Goal: Transaction & Acquisition: Book appointment/travel/reservation

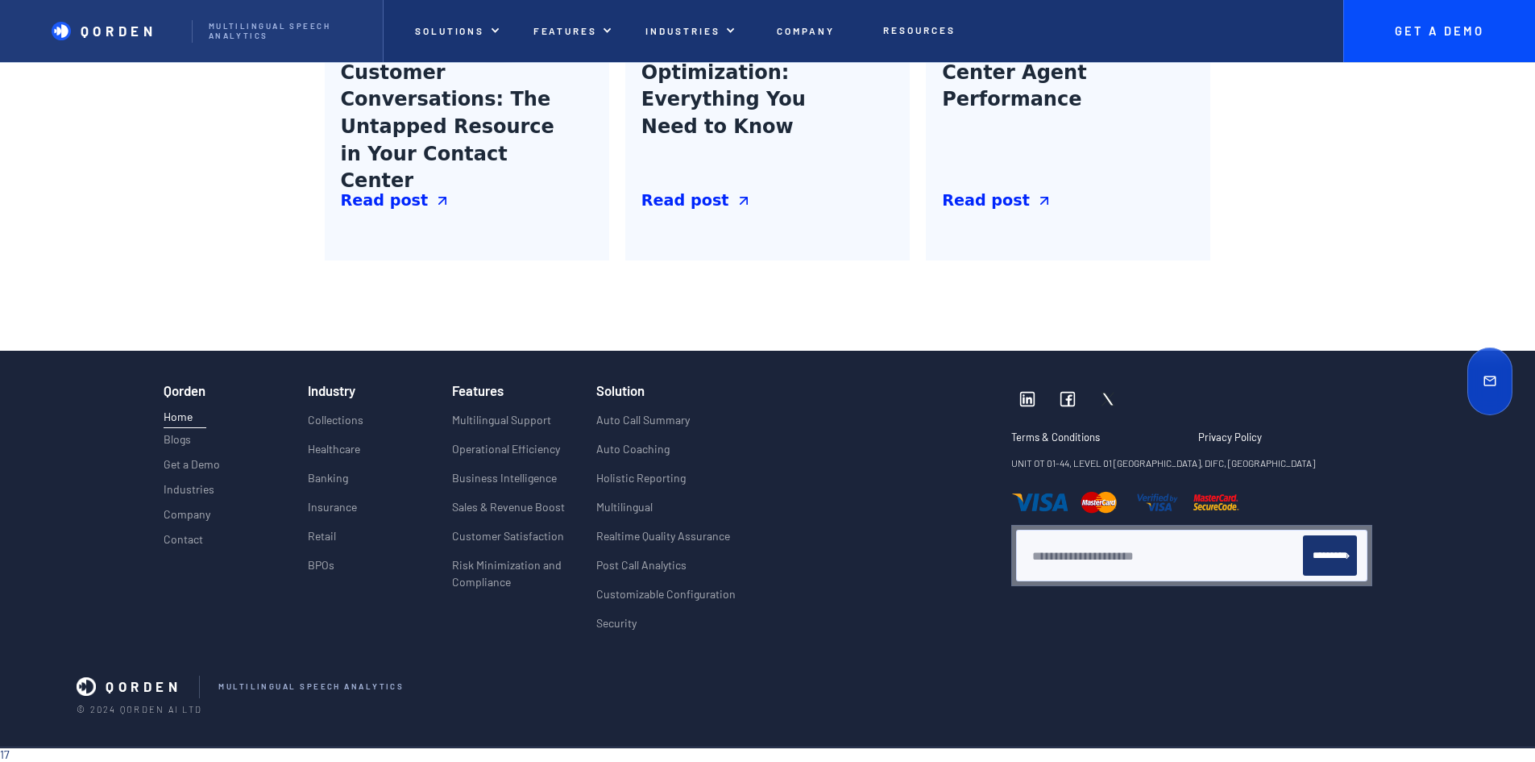
scroll to position [7531, 0]
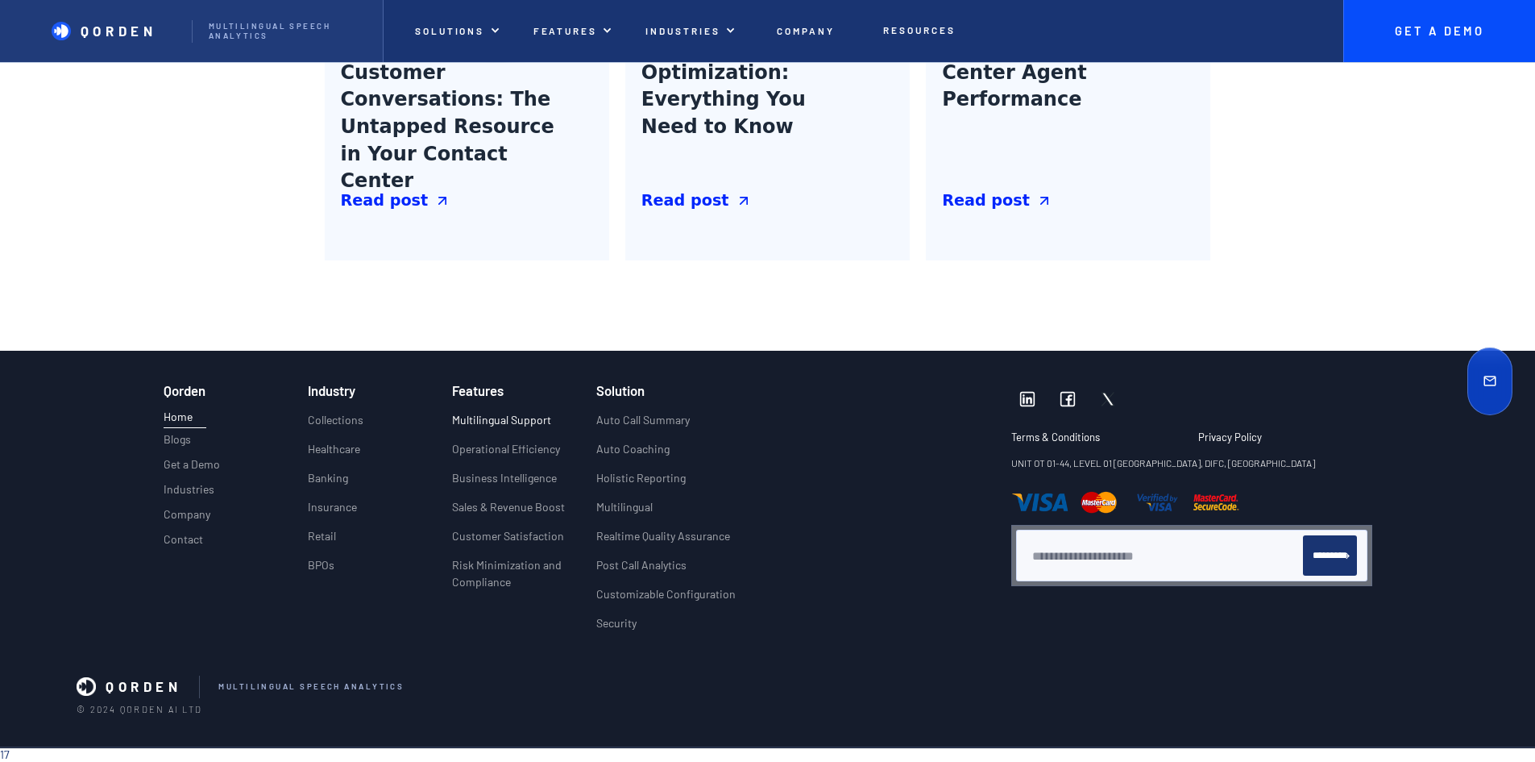
click at [472, 411] on p "Multilingual Support" at bounding box center [501, 419] width 99 height 17
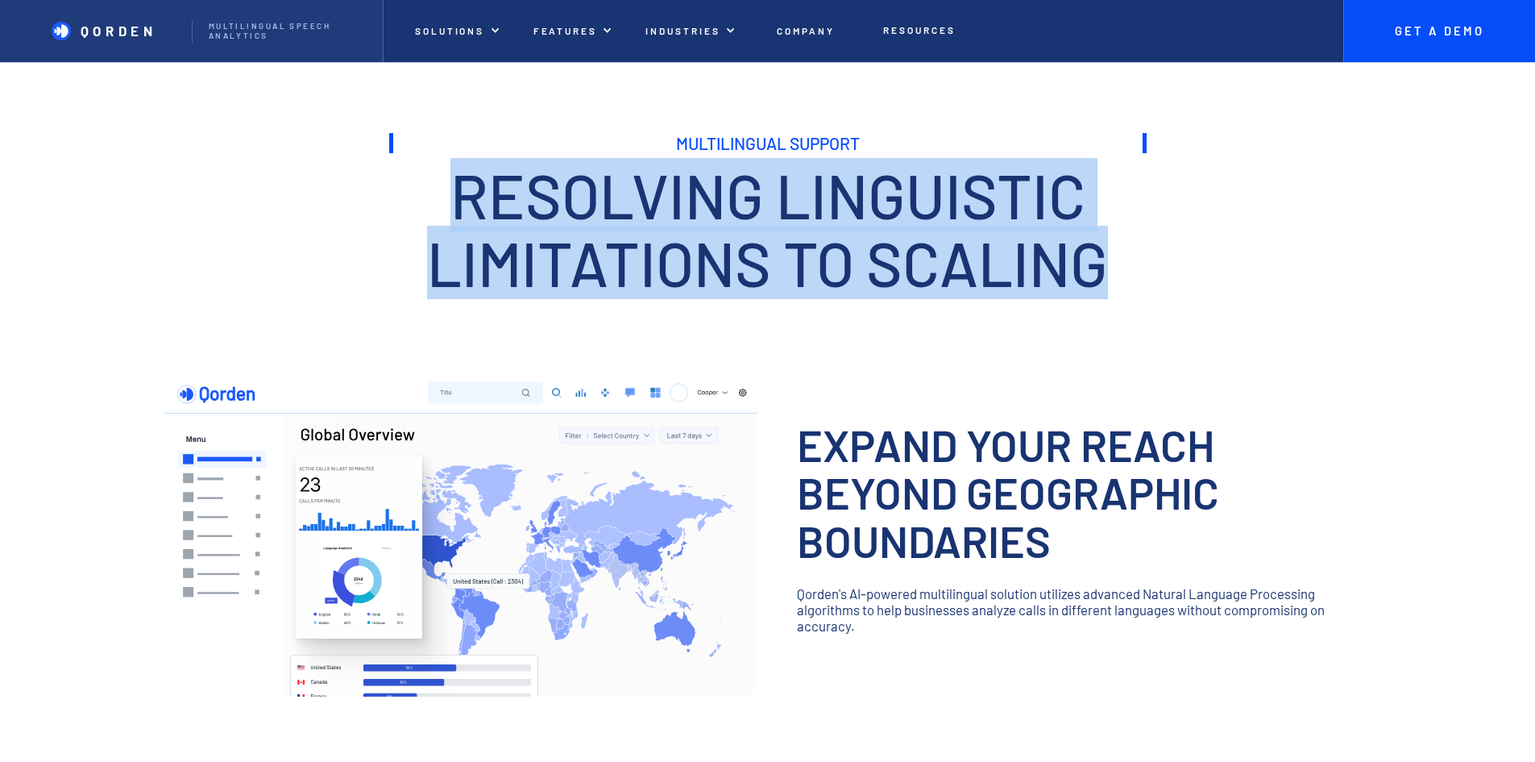
drag, startPoint x: 1224, startPoint y: 298, endPoint x: 1253, endPoint y: 301, distance: 29.2
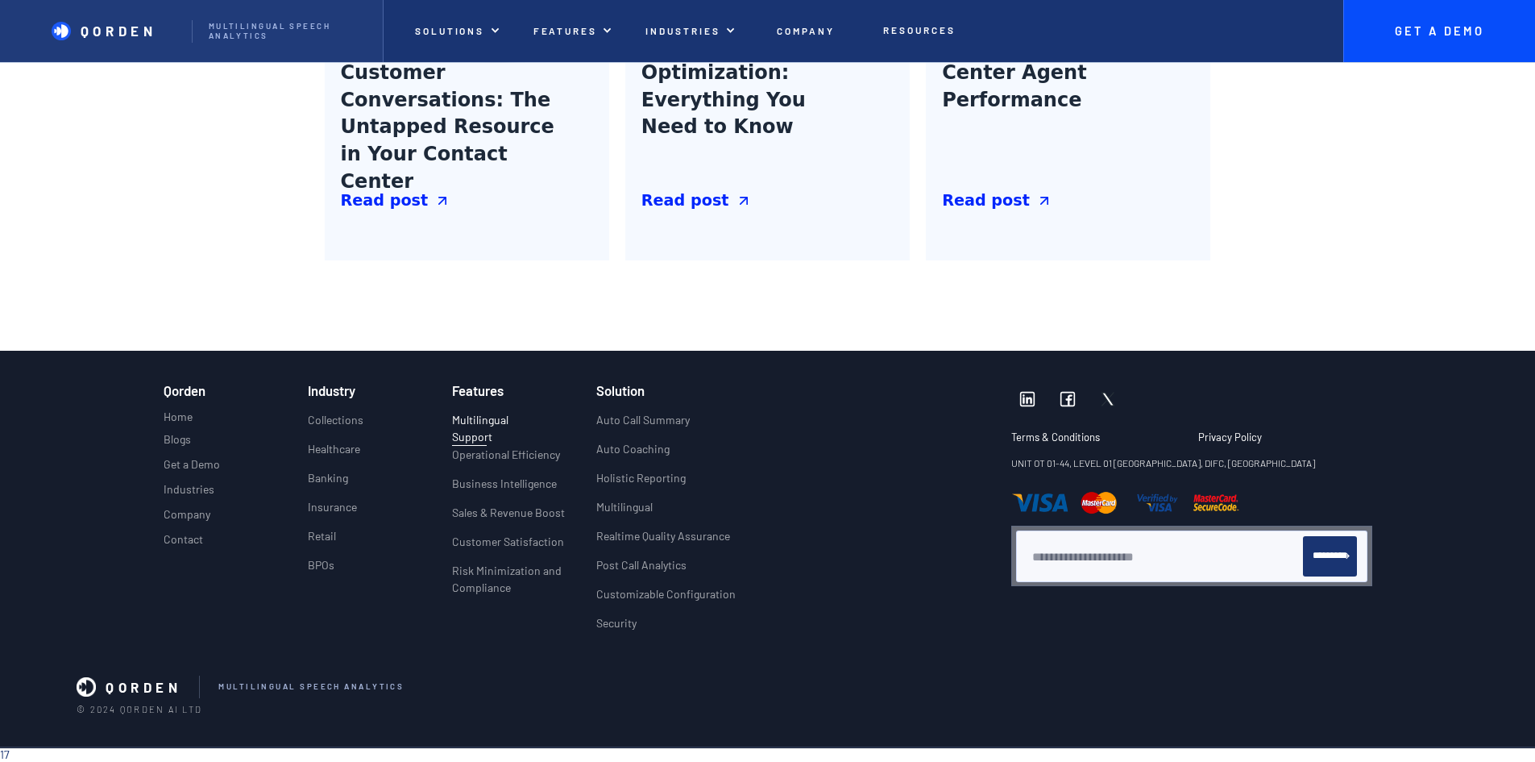
scroll to position [3489, 0]
click at [485, 567] on p "Risk Minimization and Compliance" at bounding box center [509, 579] width 115 height 34
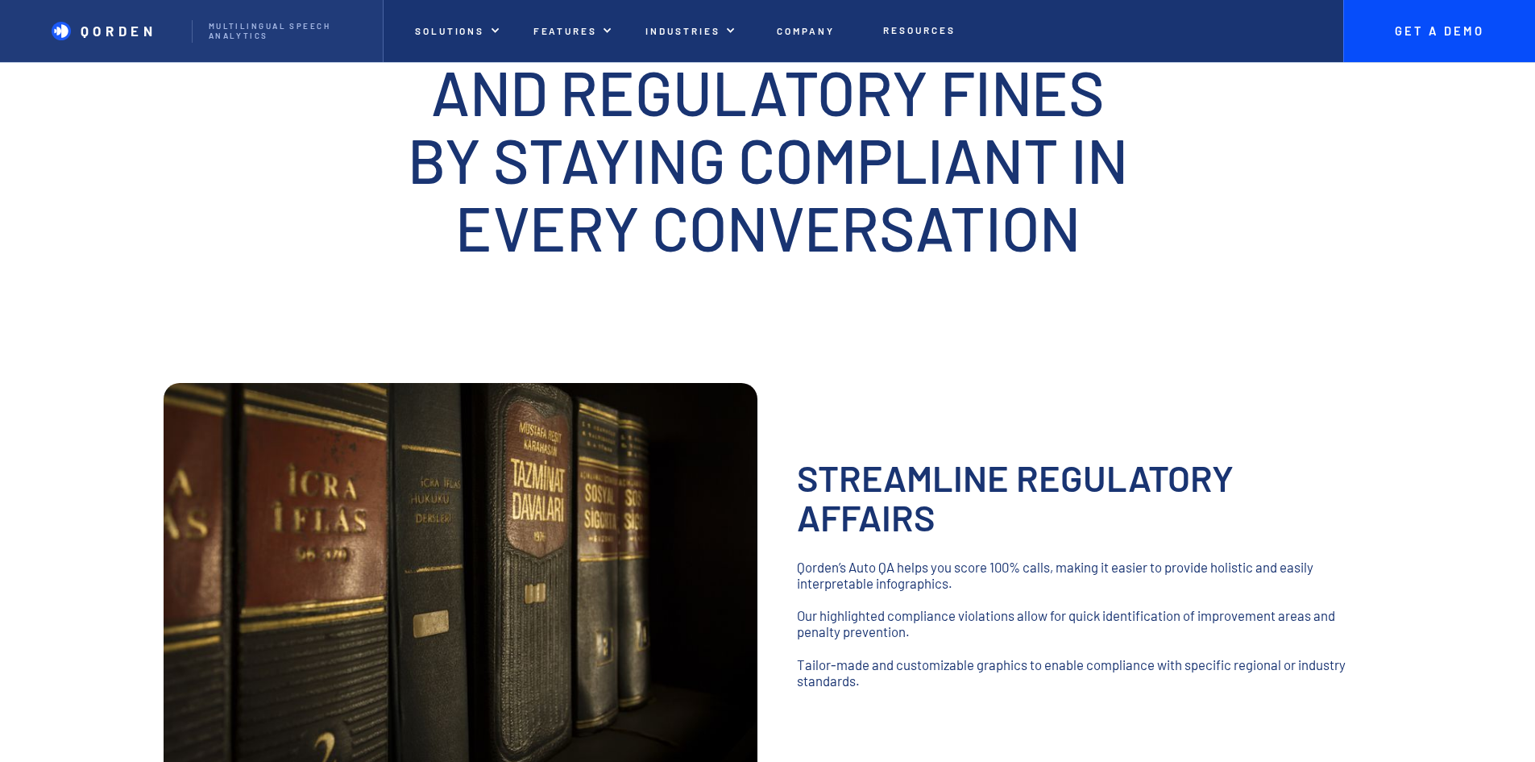
scroll to position [322, 0]
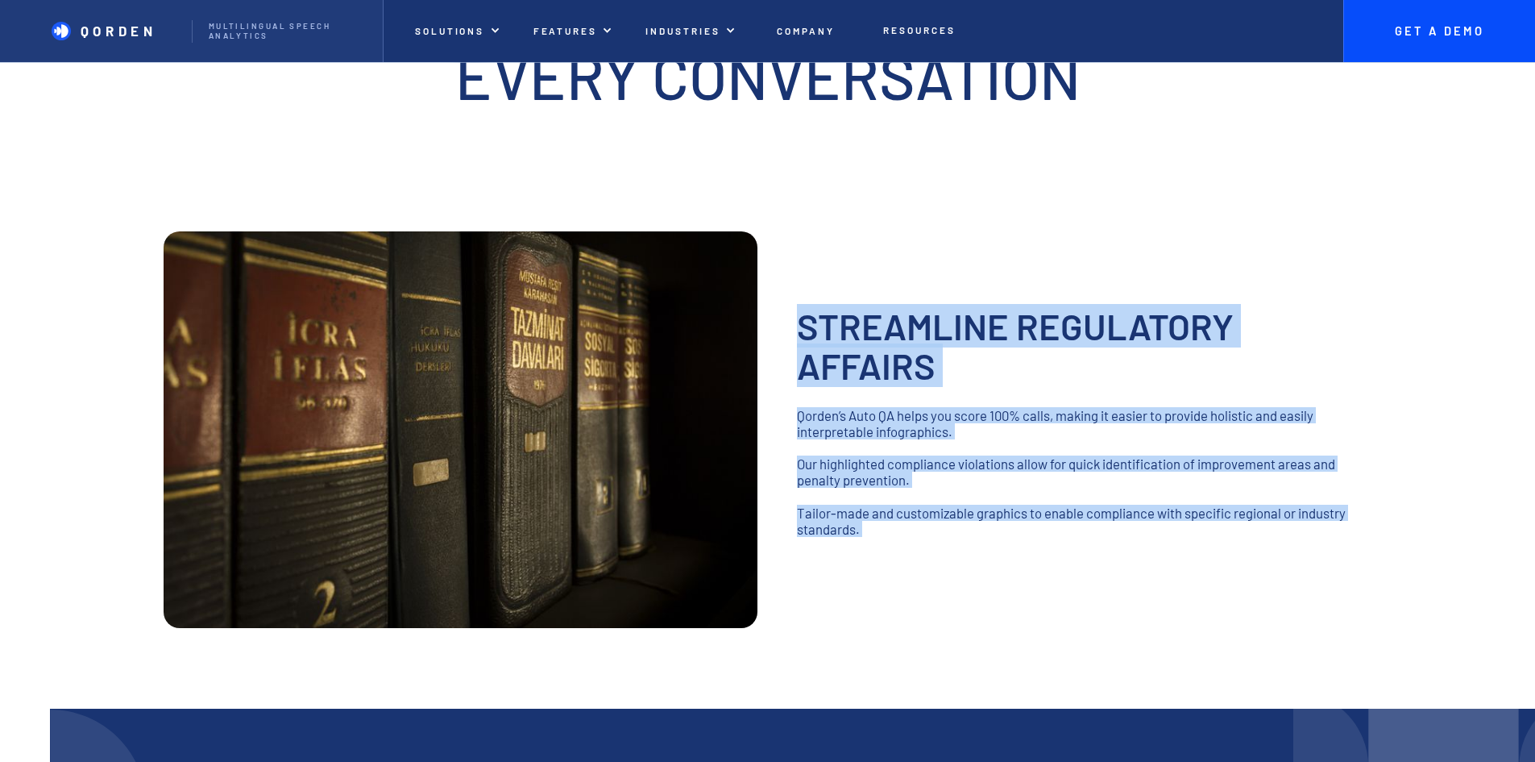
drag, startPoint x: 908, startPoint y: 307, endPoint x: 1158, endPoint y: 661, distance: 433.2
click at [1158, 553] on div "Streamline Regulatory affairs ‍ Qorden’s Auto QA helps you score 100% calls, ma…" at bounding box center [1079, 429] width 564 height 247
click at [1158, 553] on p "‍" at bounding box center [1079, 545] width 564 height 16
drag, startPoint x: 1074, startPoint y: 647, endPoint x: 905, endPoint y: 272, distance: 412.0
click at [905, 306] on div "Streamline Regulatory affairs ‍ Qorden’s Auto QA helps you score 100% calls, ma…" at bounding box center [1079, 429] width 564 height 247
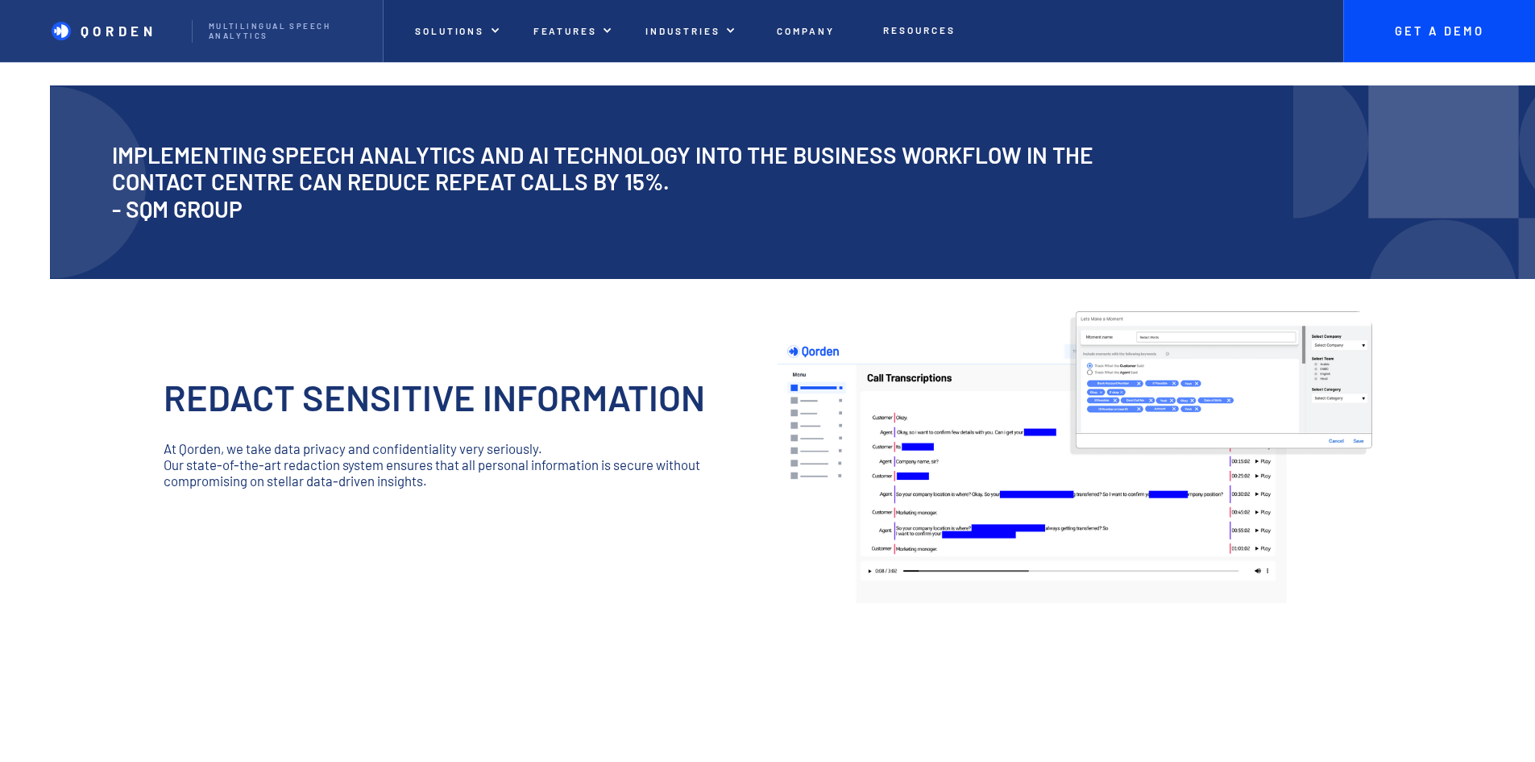
scroll to position [967, 0]
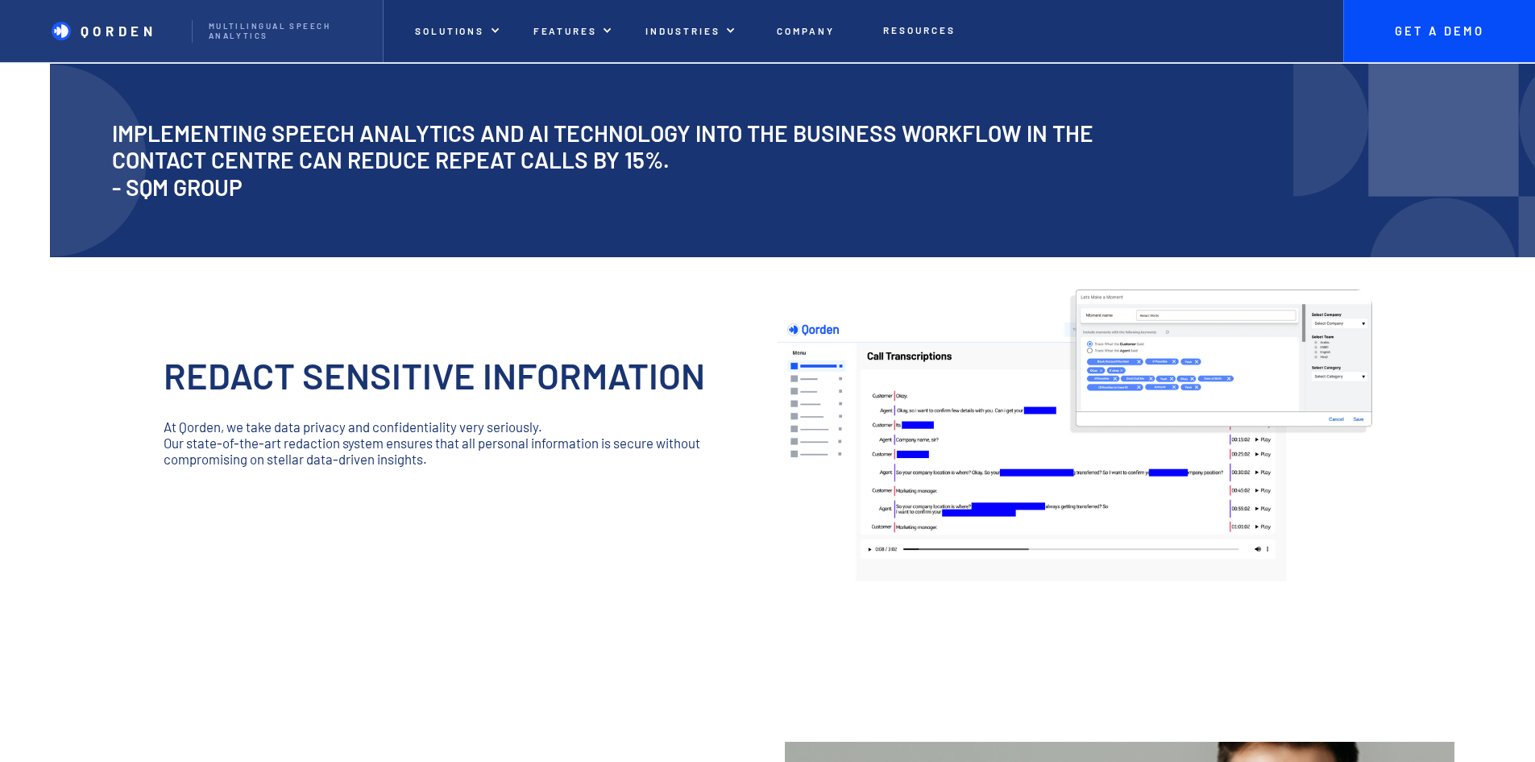
drag, startPoint x: 253, startPoint y: 369, endPoint x: 223, endPoint y: 345, distance: 38.4
click at [50, 180] on div "Implementing speech analytics and AI technology into the business workflow in t…" at bounding box center [860, 161] width 1620 height 162
click at [382, 202] on h2 "Implementing speech analytics and AI technology into the business workflow in t…" at bounding box center [603, 160] width 982 height 81
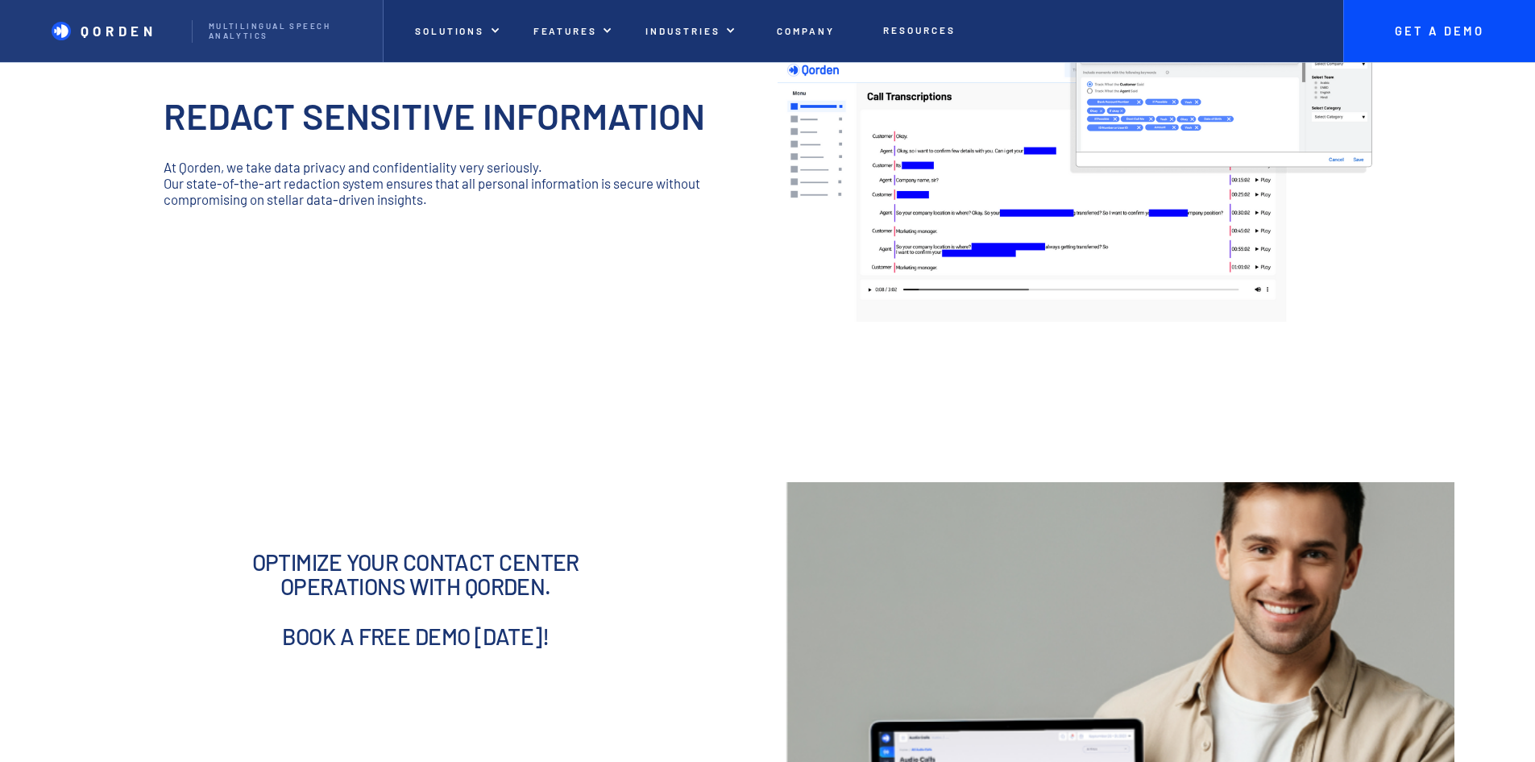
scroll to position [1370, 0]
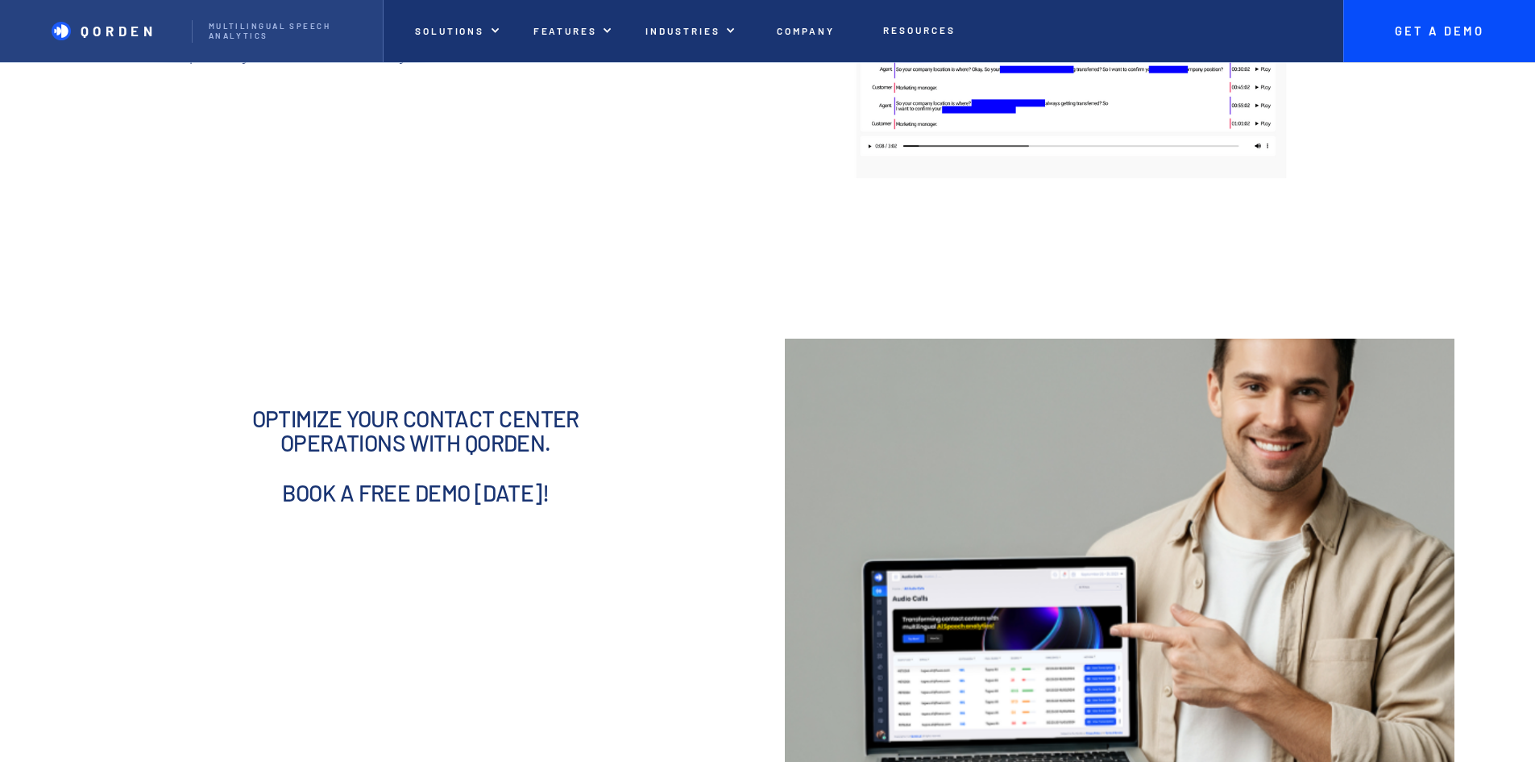
click at [61, 41] on img "home" at bounding box center [61, 31] width 19 height 19
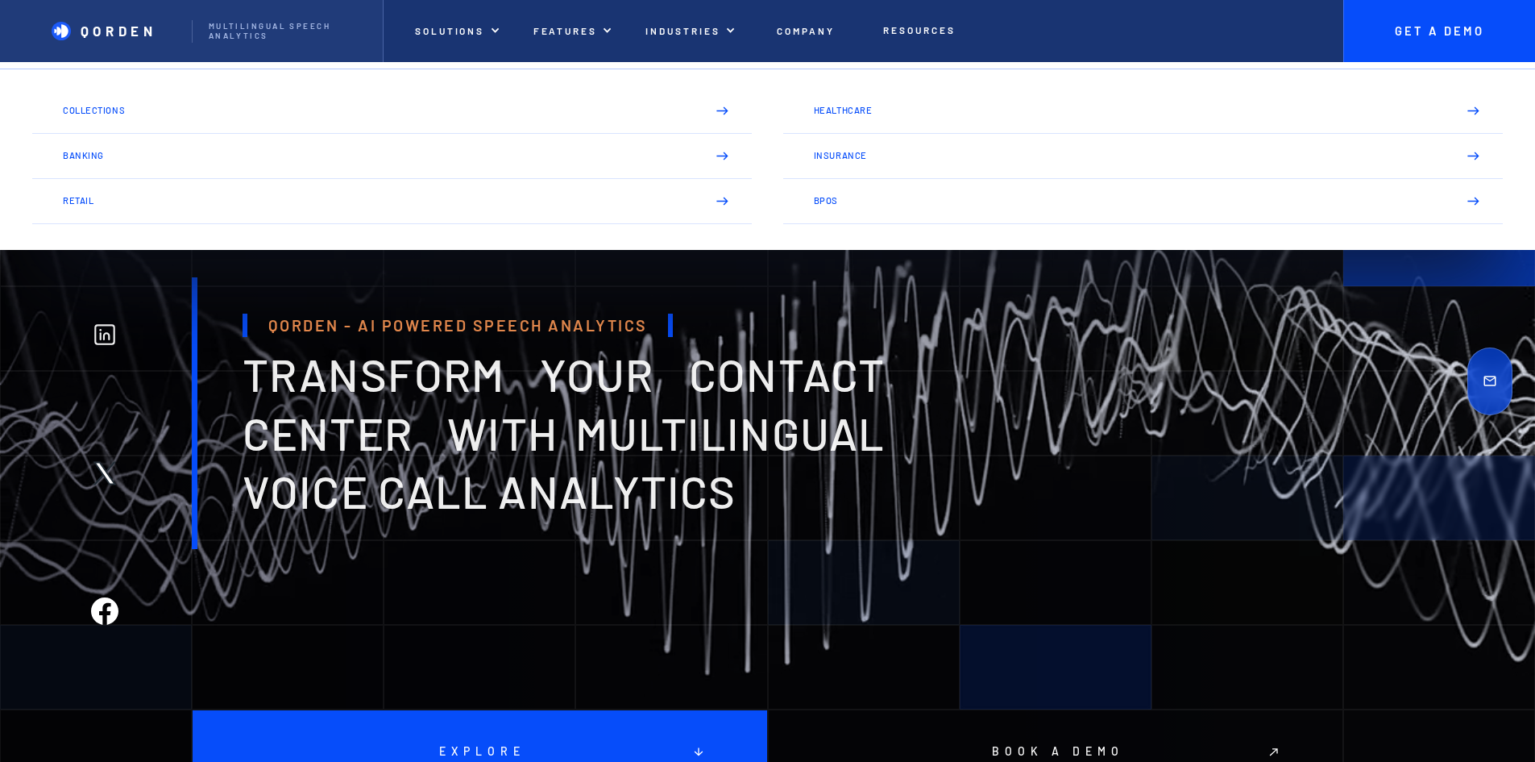
scroll to position [484, 0]
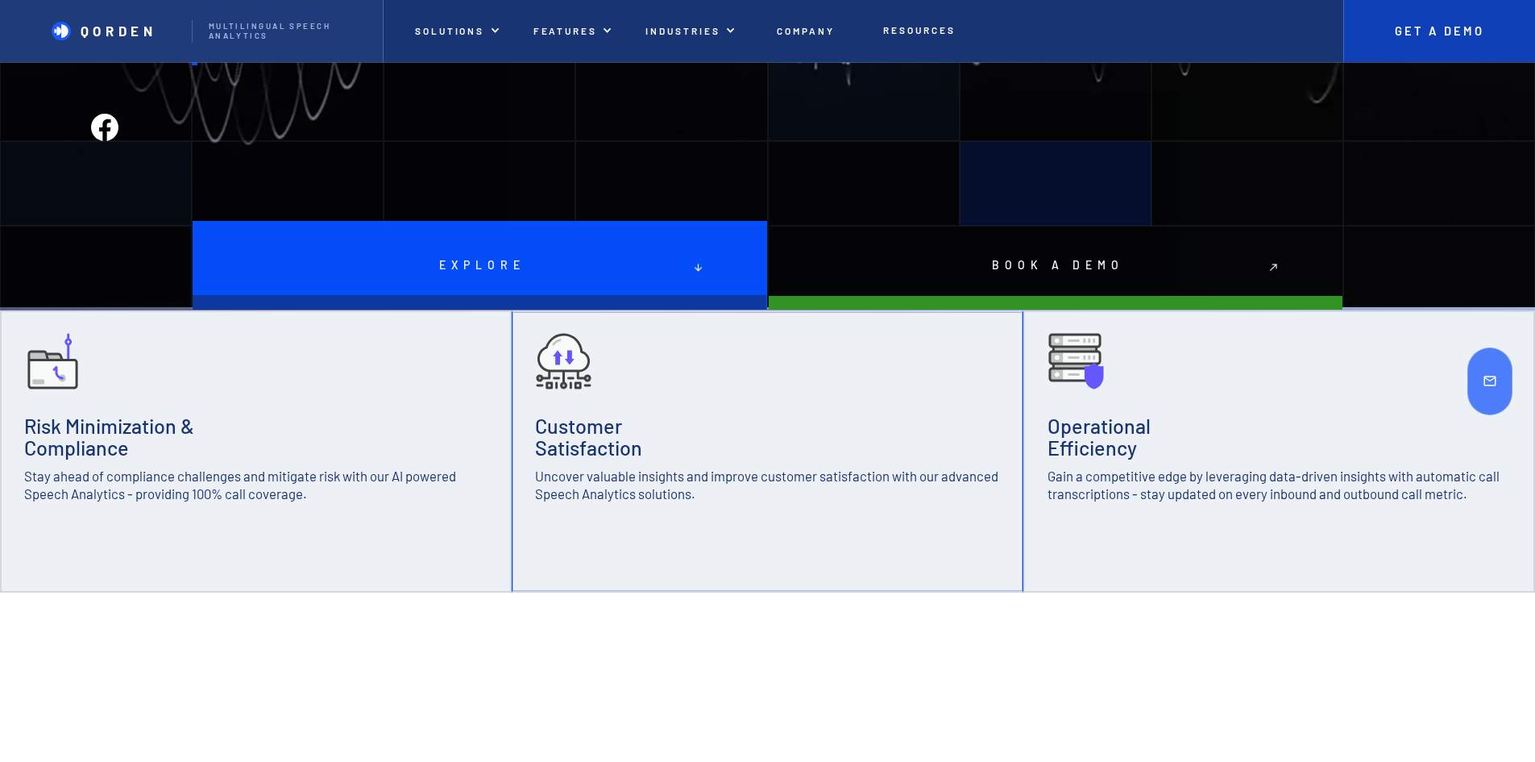
click at [1482, 55] on link "Get A Demo" at bounding box center [1440, 31] width 192 height 62
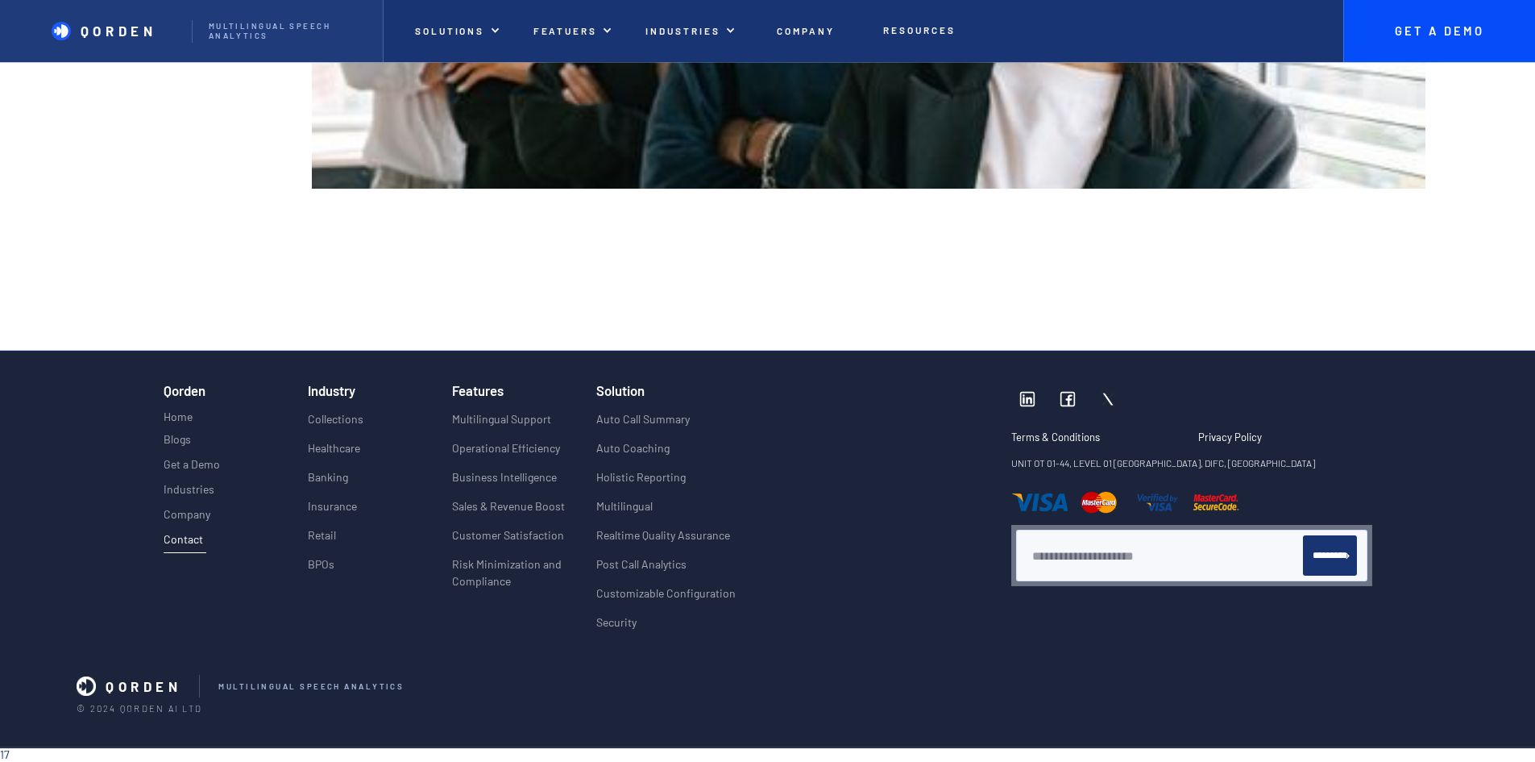
scroll to position [2620, 0]
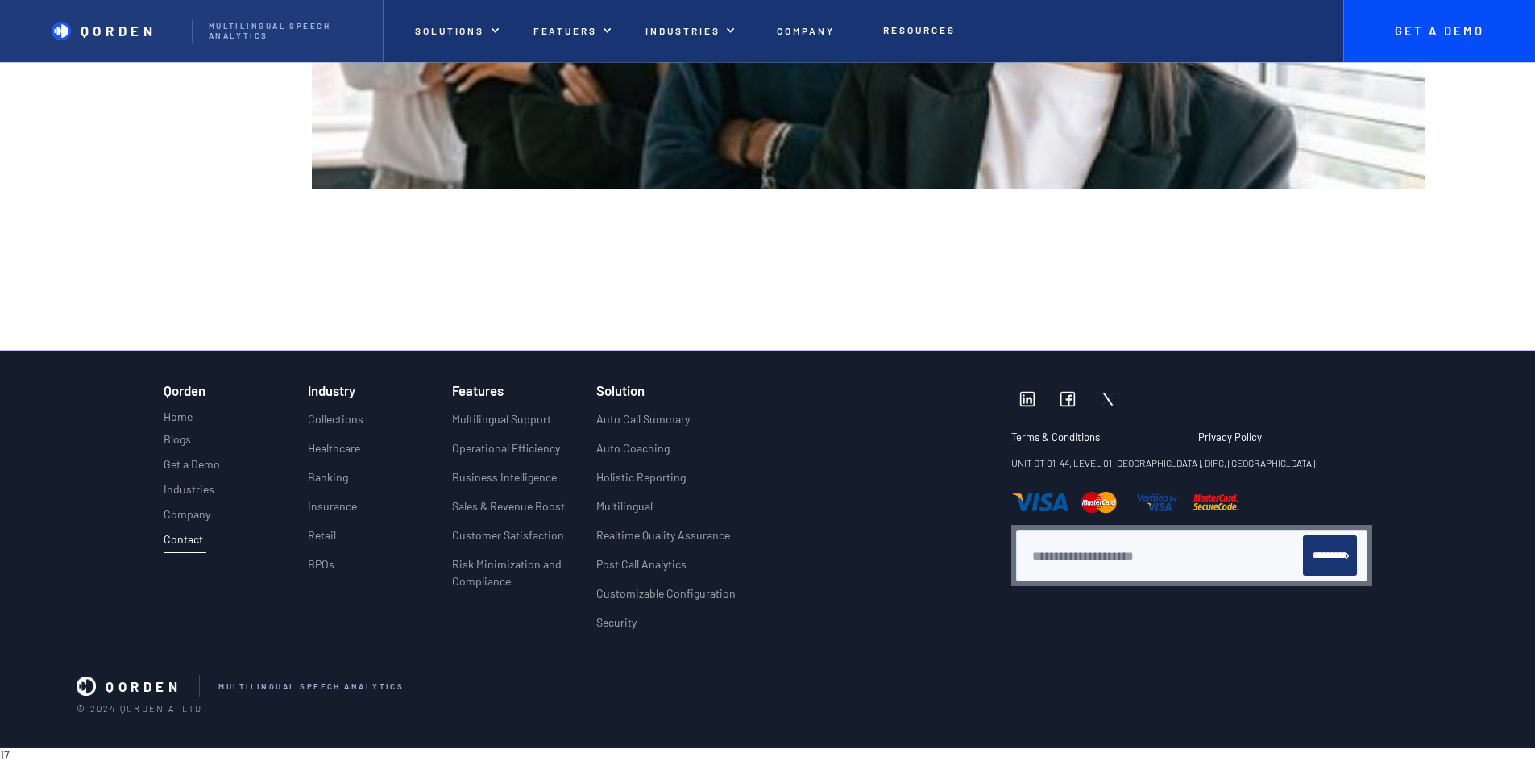
click at [919, 385] on div at bounding box center [876, 513] width 271 height 260
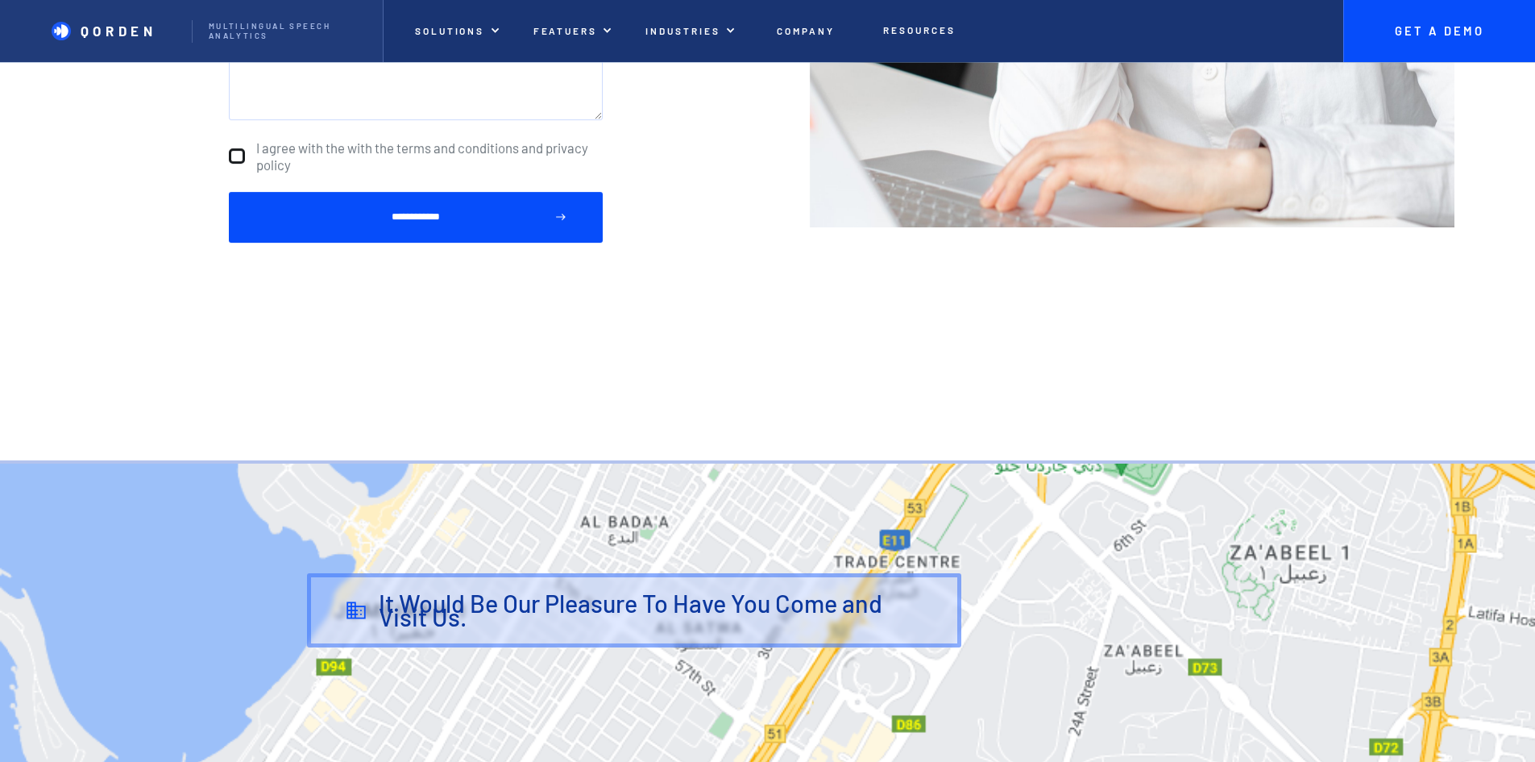
scroll to position [202, 0]
